Goal: Check status: Check status

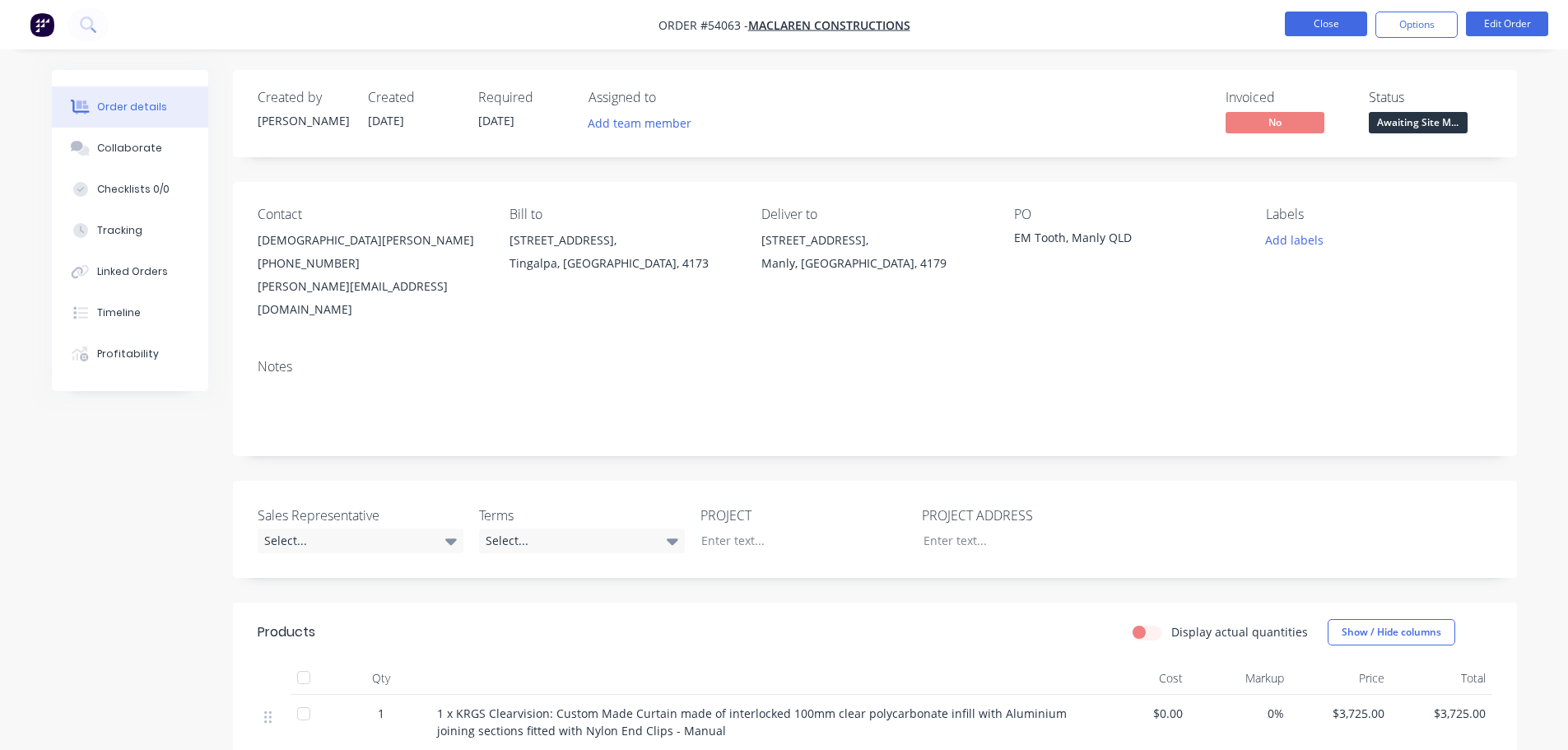
click at [1321, 20] on button "Close" at bounding box center [1325, 24] width 82 height 25
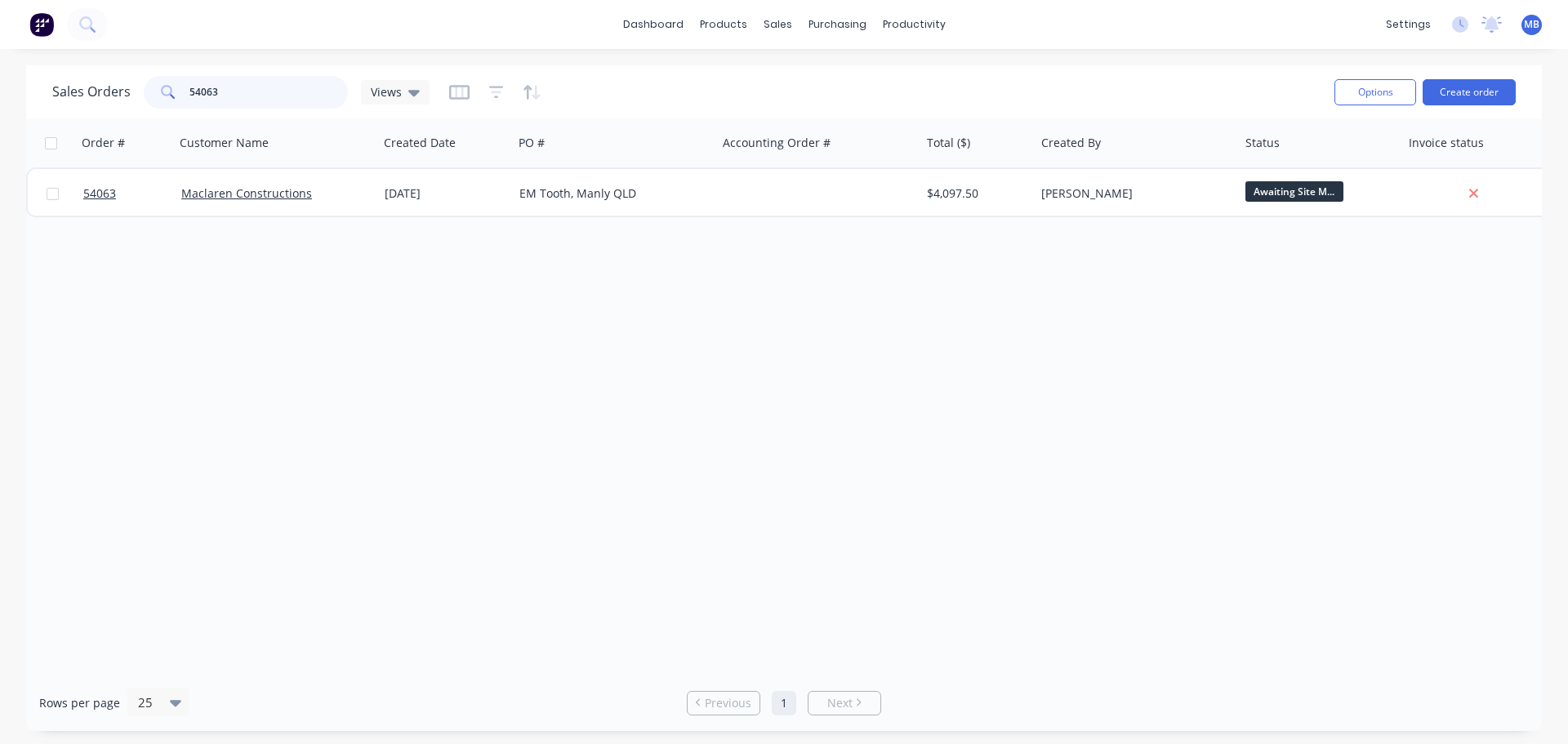
drag, startPoint x: 224, startPoint y: 93, endPoint x: 84, endPoint y: 78, distance: 140.8
click at [96, 81] on div "Sales Orders 54063 Views" at bounding box center [241, 92] width 377 height 32
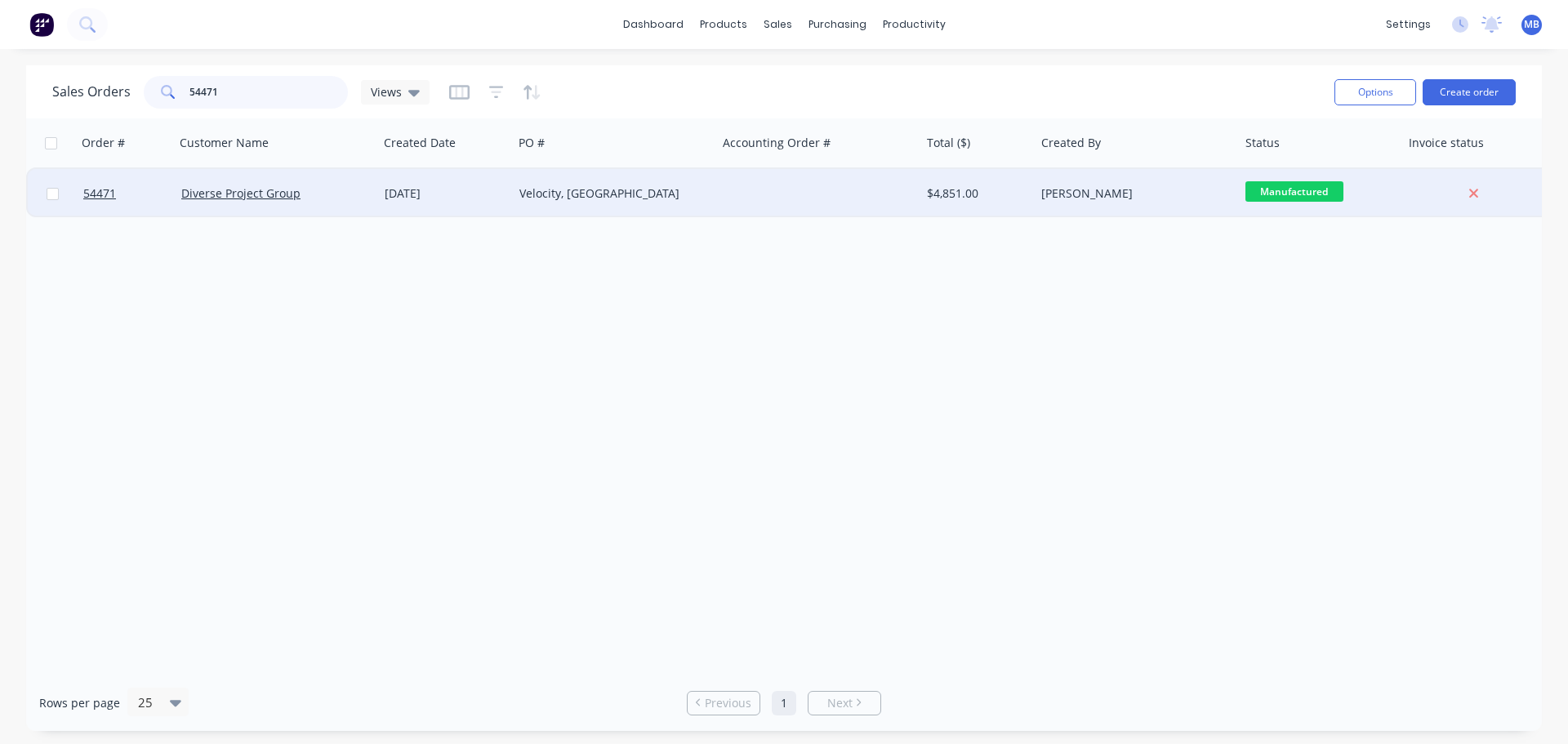
type input "54471"
click at [1133, 195] on div "[PERSON_NAME]" at bounding box center [1131, 193] width 182 height 17
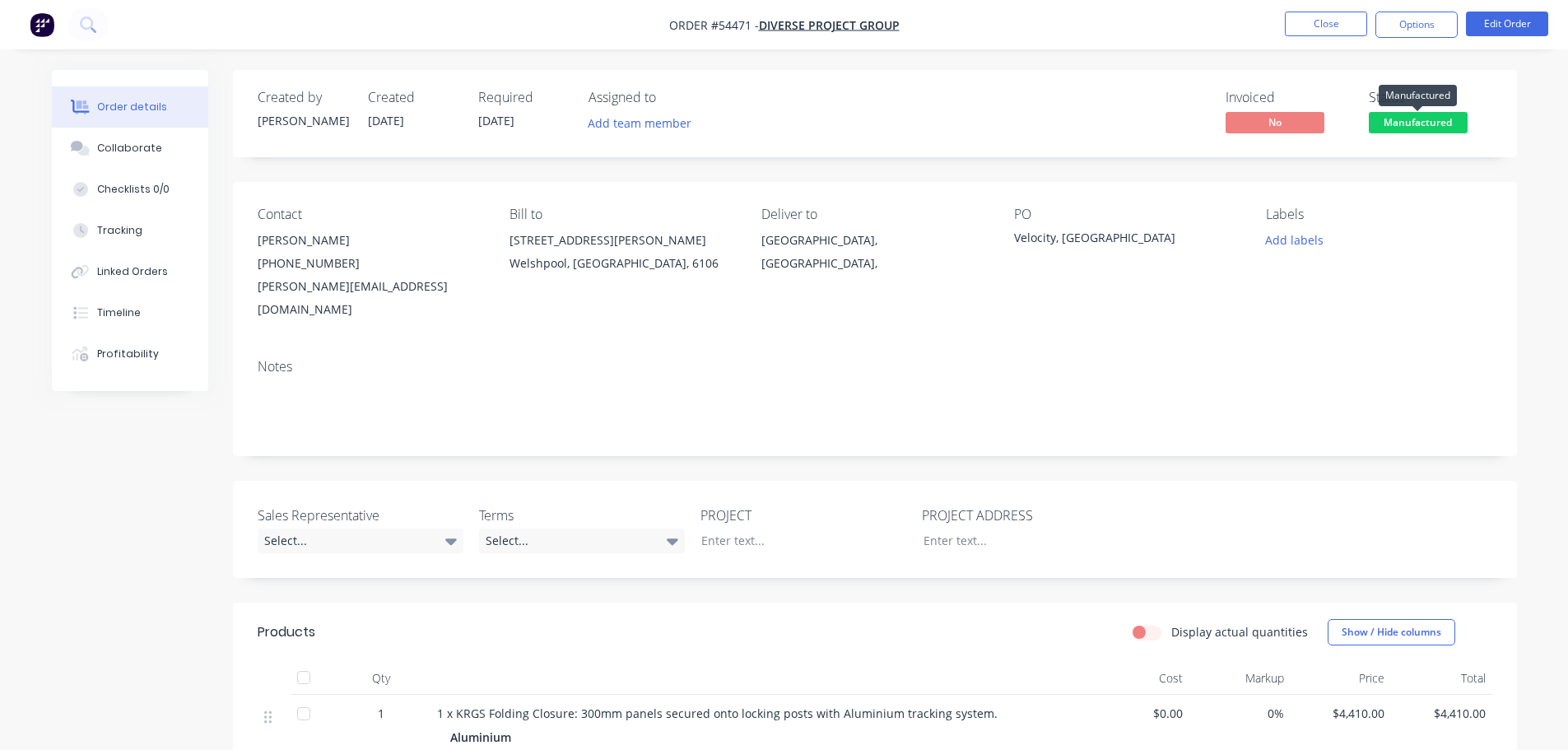
click at [1413, 124] on span "Manufactured" at bounding box center [1418, 122] width 99 height 20
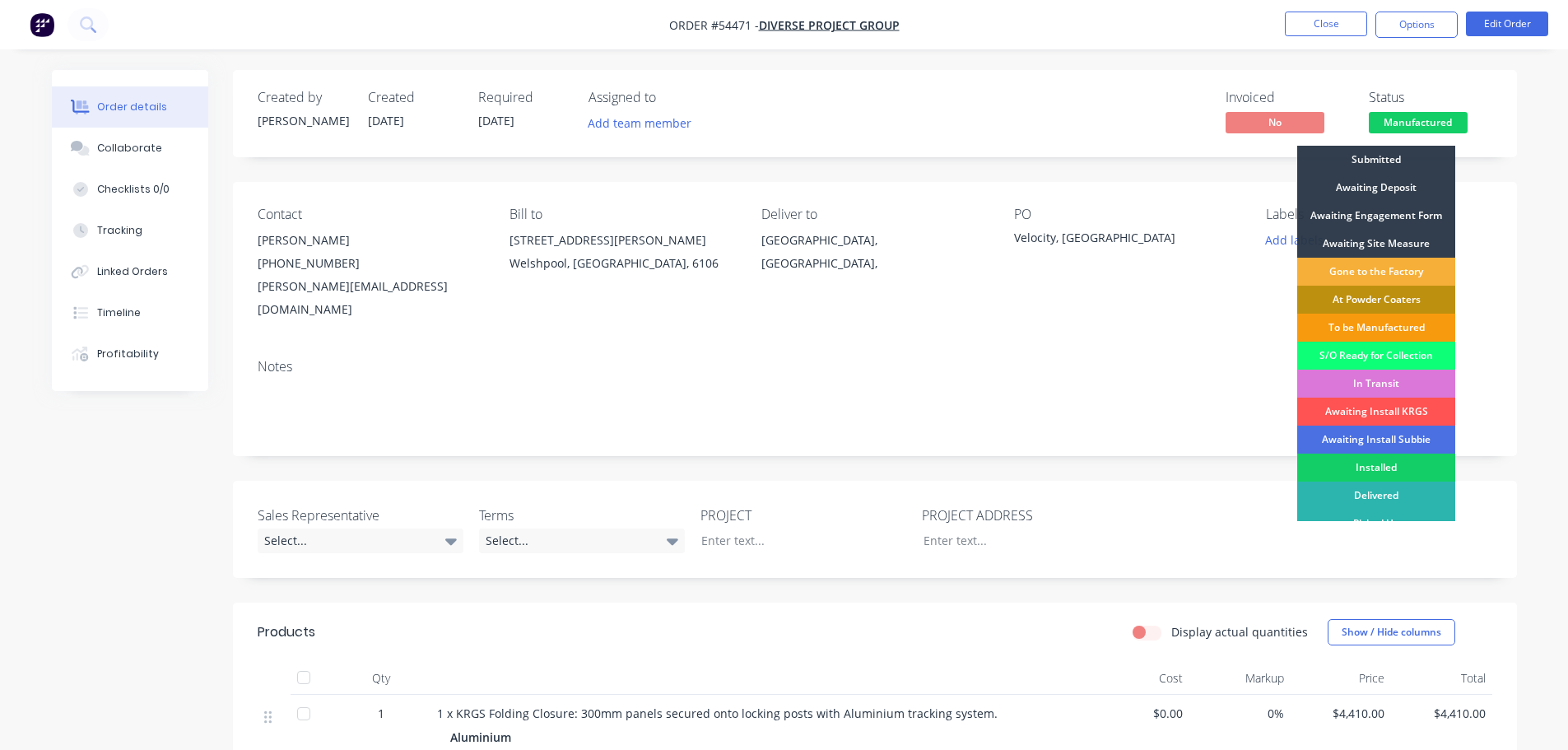
click at [1404, 471] on div "Installed" at bounding box center [1375, 468] width 158 height 28
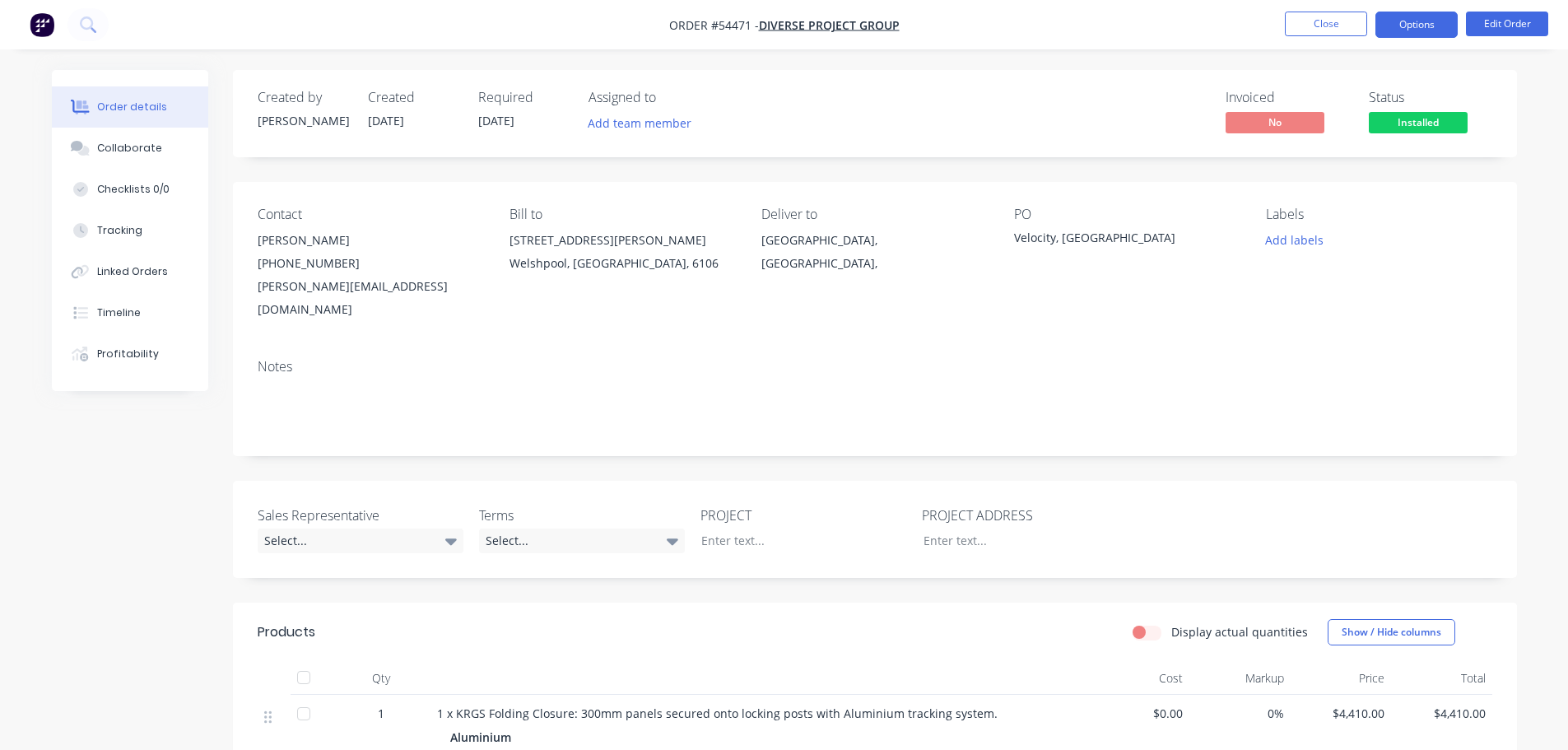
click at [1419, 30] on button "Options" at bounding box center [1416, 25] width 82 height 27
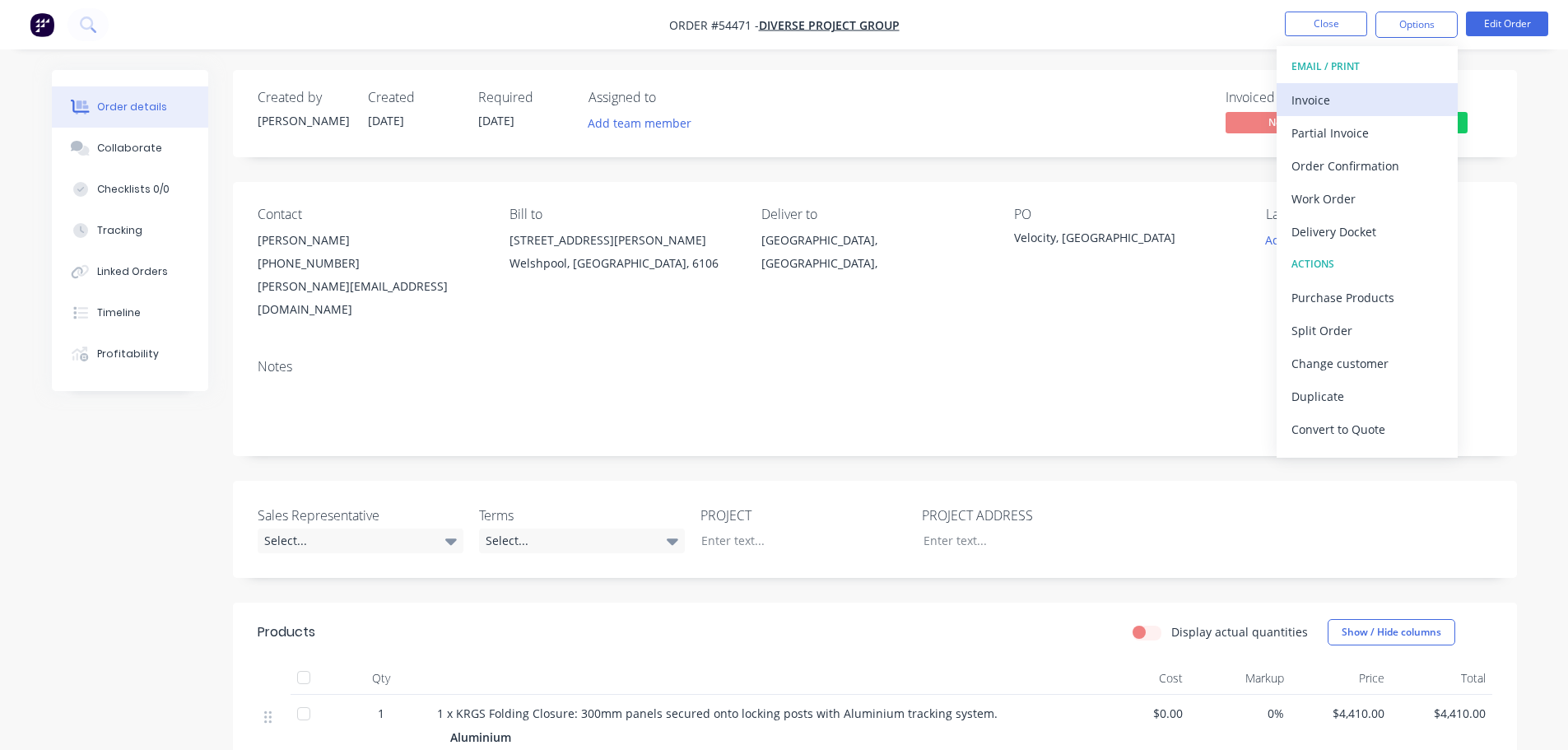
click at [1312, 102] on div "Invoice" at bounding box center [1366, 100] width 151 height 24
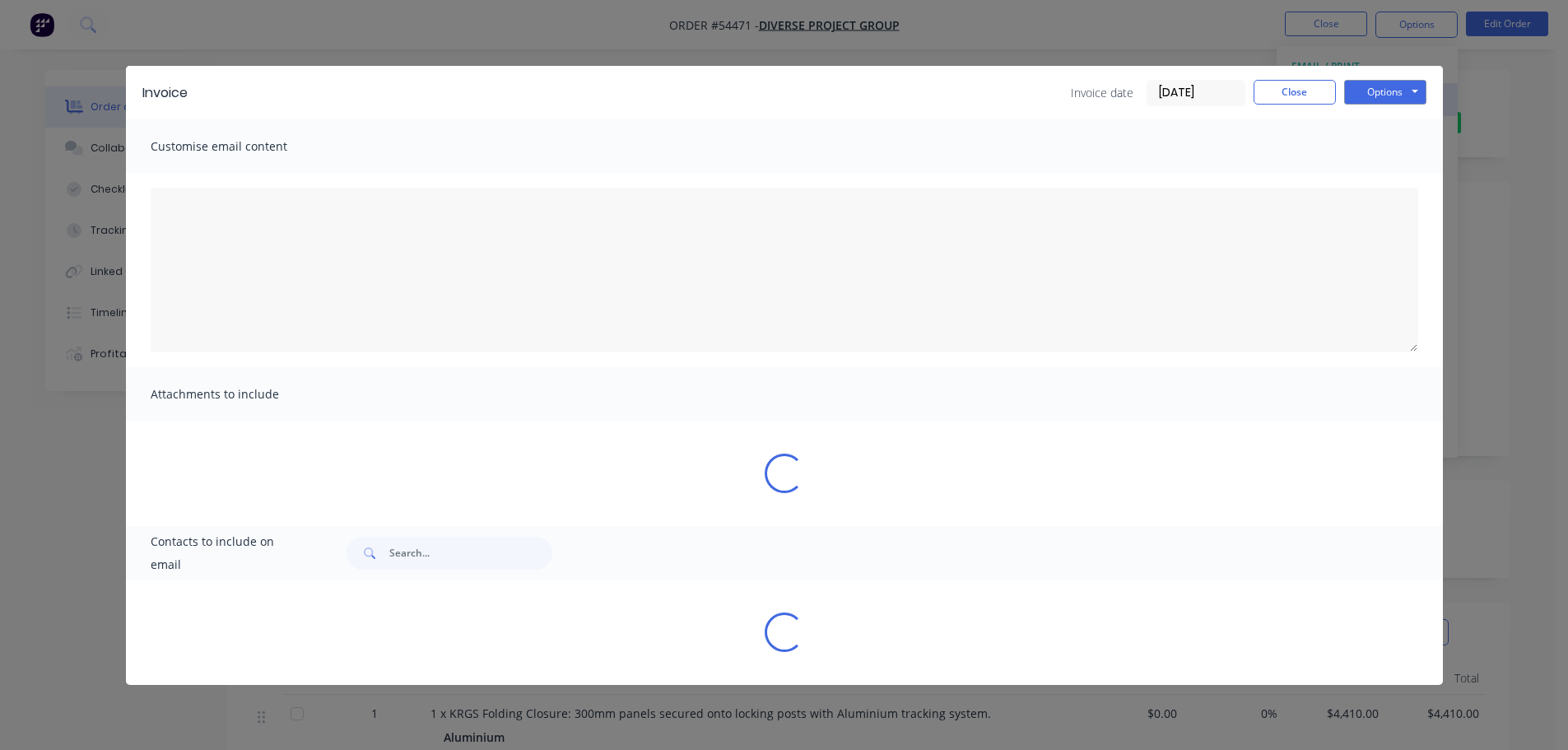
type textarea "A PDF copy of the order has been attached to this email. To view your order onl…"
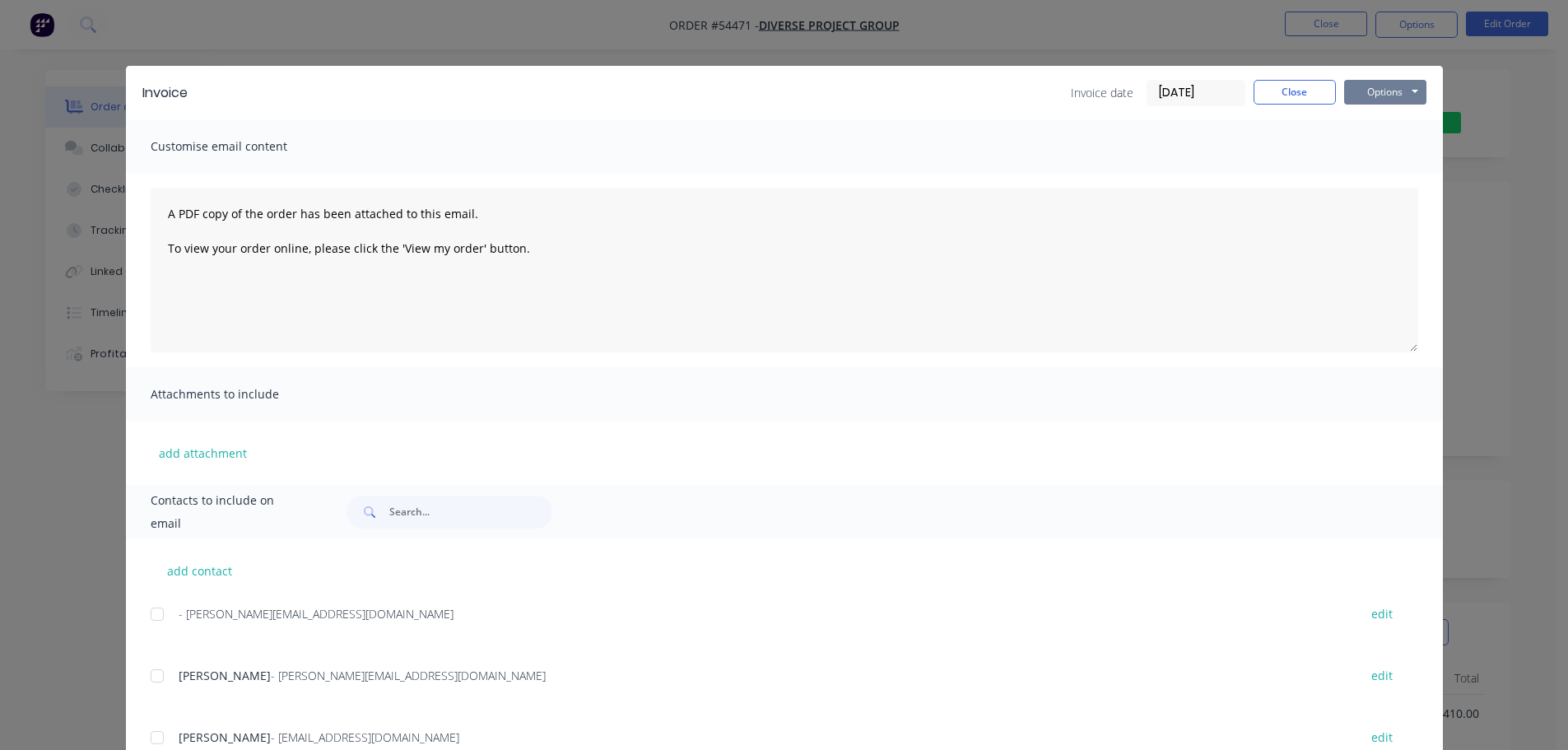
click at [1382, 88] on button "Options" at bounding box center [1384, 92] width 82 height 25
click at [1376, 146] on button "Print" at bounding box center [1396, 149] width 105 height 27
click at [1275, 90] on button "Close" at bounding box center [1294, 92] width 82 height 25
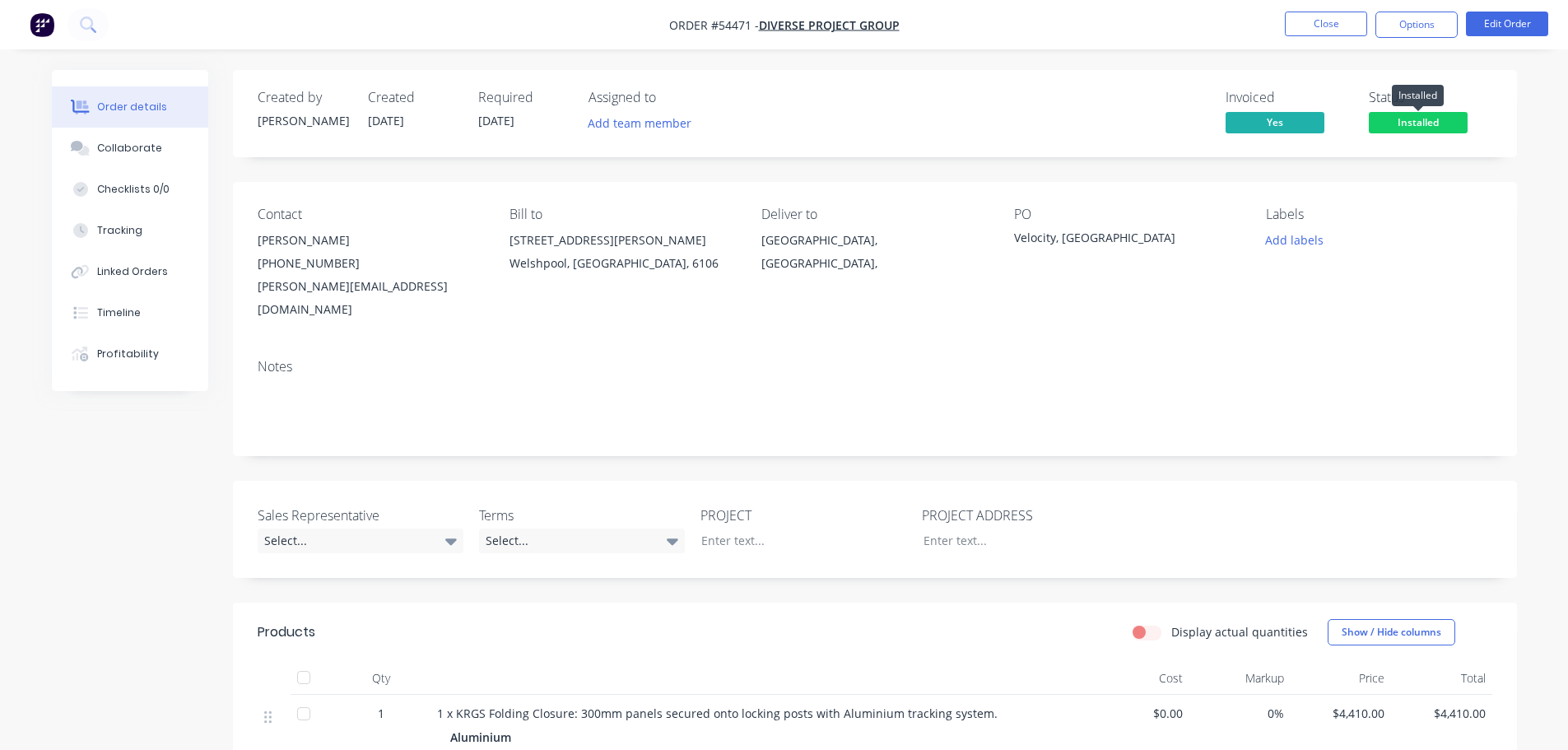
click at [1412, 116] on span "Installed" at bounding box center [1418, 122] width 99 height 20
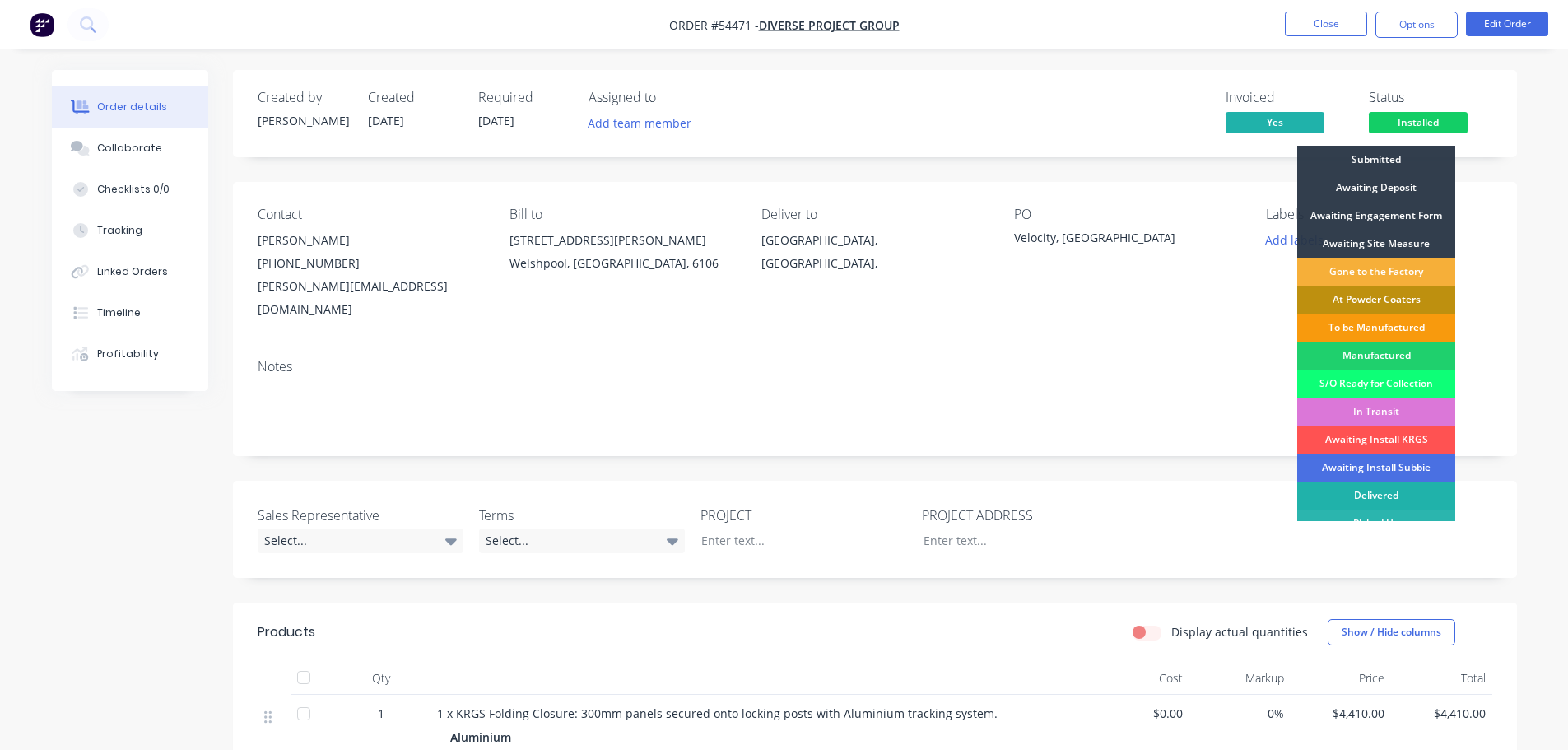
click at [1378, 493] on div "Delivered" at bounding box center [1375, 496] width 158 height 28
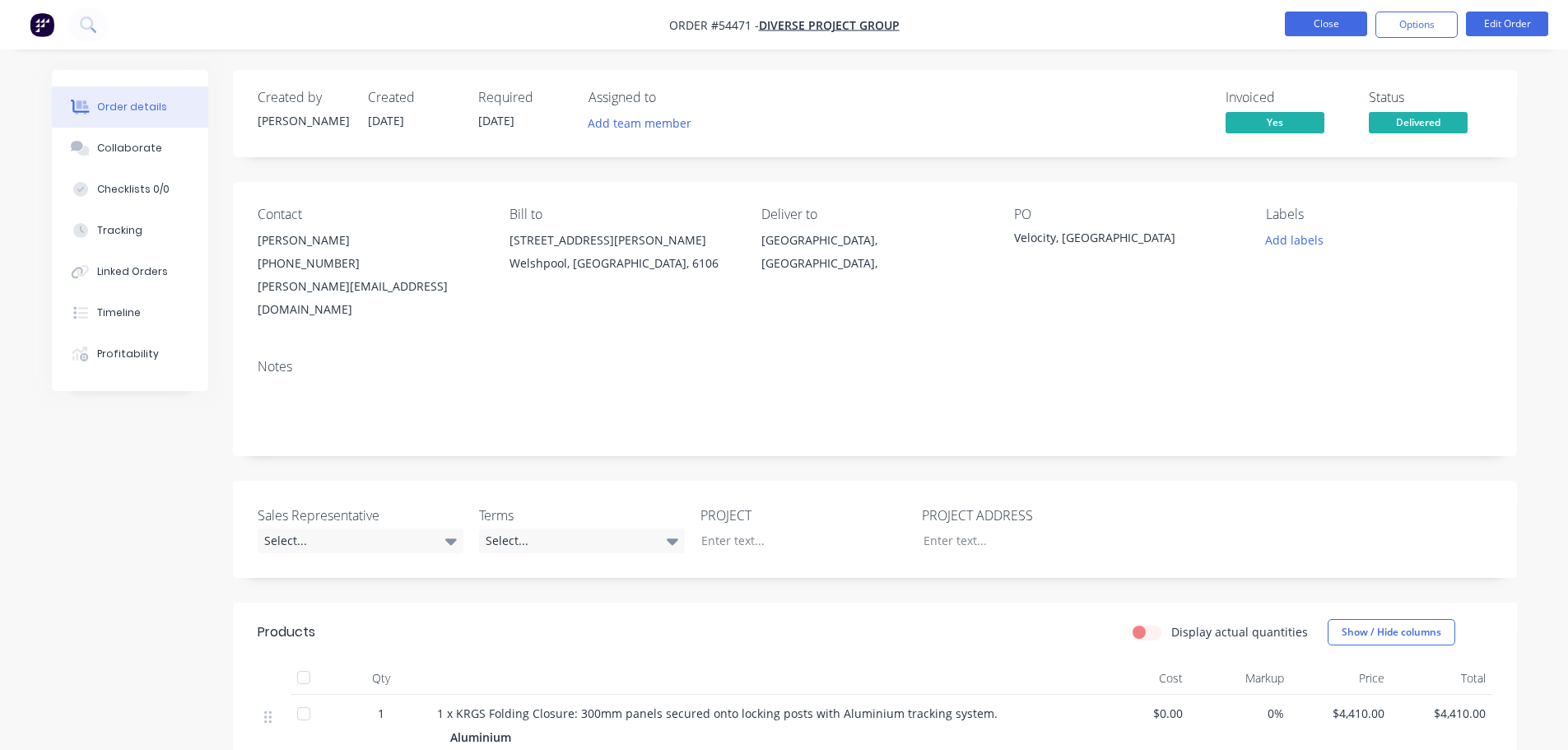
click at [1319, 22] on button "Close" at bounding box center [1325, 24] width 82 height 25
